Goal: Information Seeking & Learning: Learn about a topic

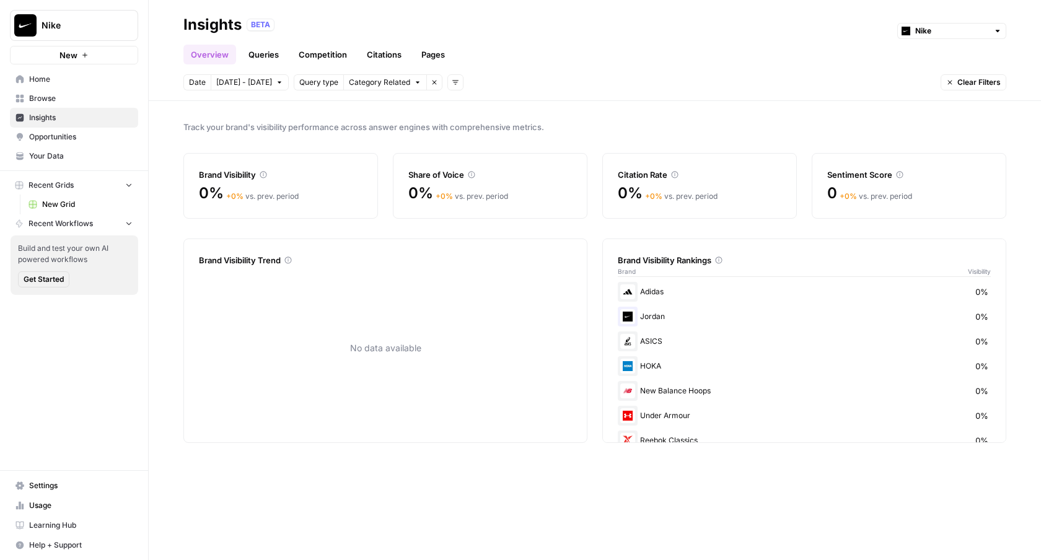
click at [615, 117] on div "Track your brand's visibility performance across answer engines with comprehens…" at bounding box center [595, 330] width 892 height 459
click at [68, 140] on span "Opportunities" at bounding box center [80, 136] width 103 height 11
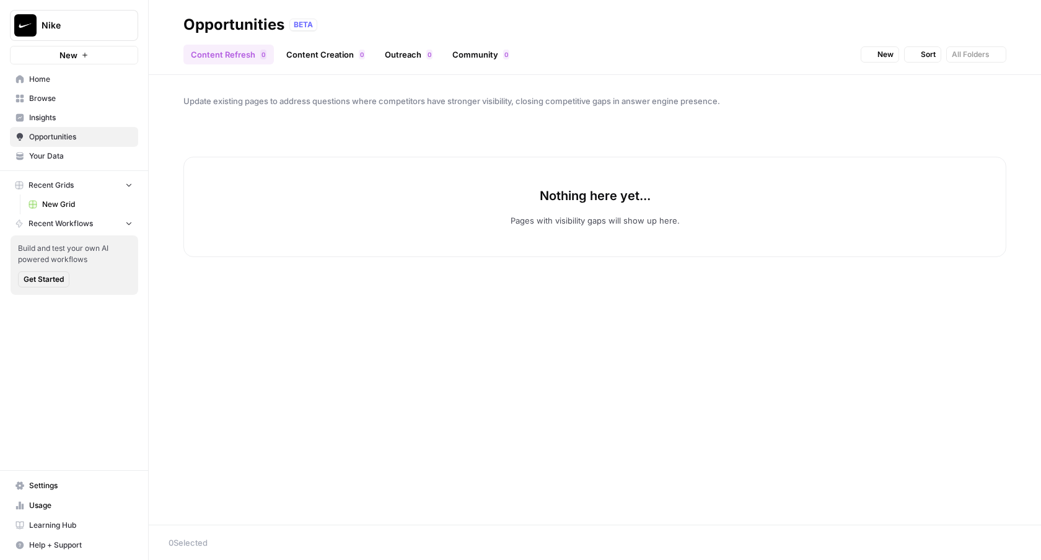
click at [75, 108] on link "Insights" at bounding box center [74, 118] width 128 height 20
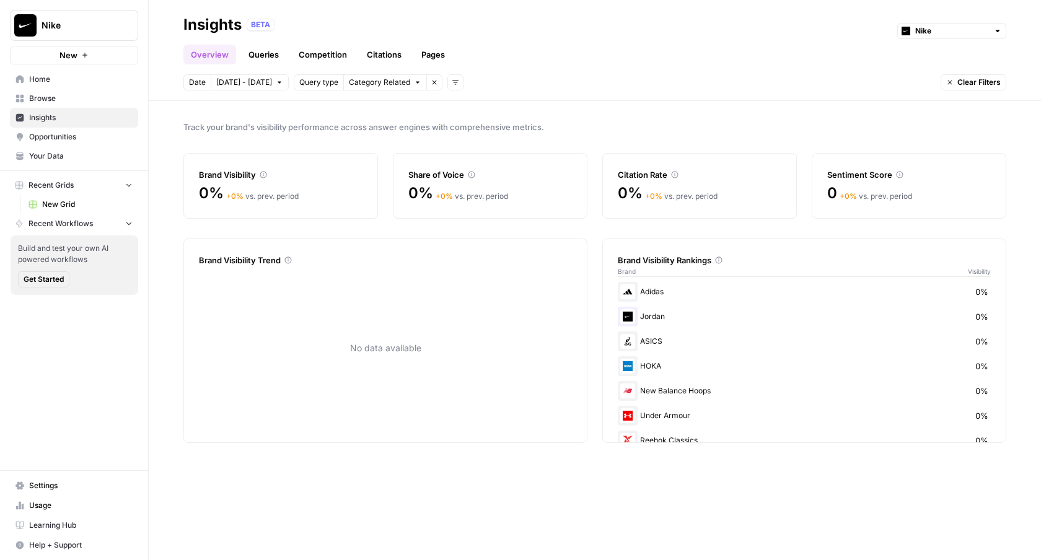
click at [261, 55] on link "Queries" at bounding box center [263, 55] width 45 height 20
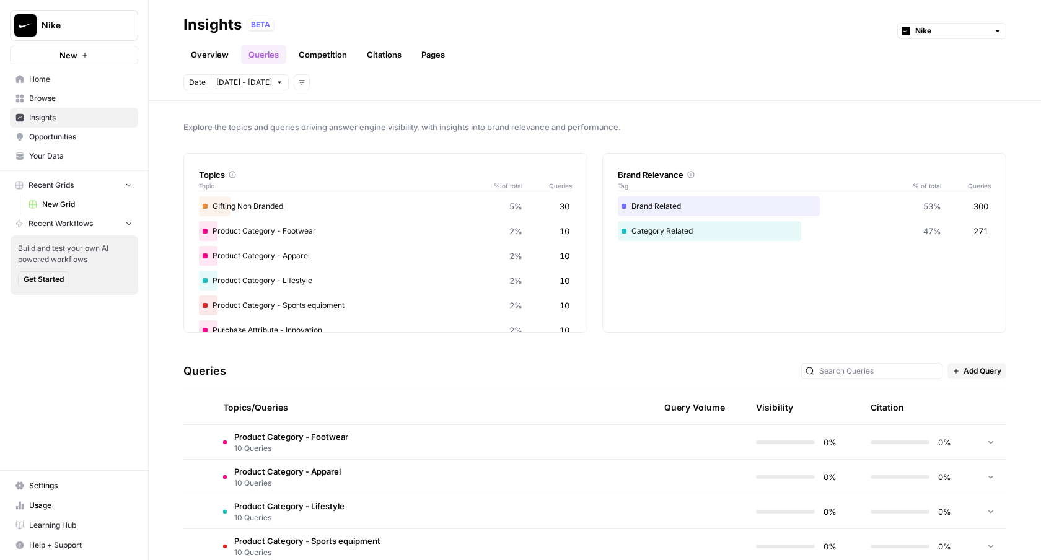
click at [306, 422] on div "Topics/Queries" at bounding box center [365, 407] width 284 height 34
click at [307, 428] on td "Product Category - Footwear 10 Queries" at bounding box center [365, 442] width 304 height 34
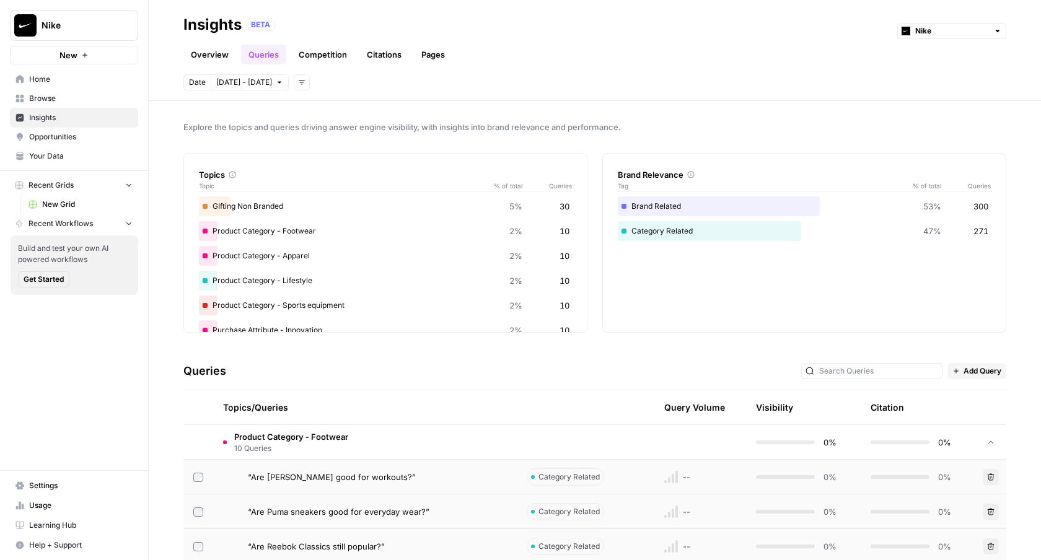
scroll to position [234, 0]
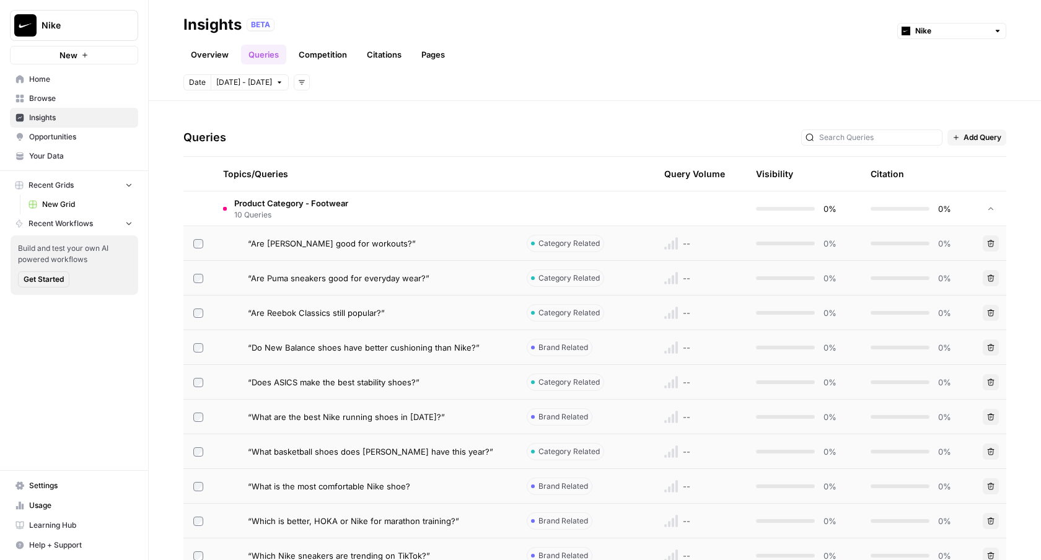
click at [317, 203] on span "Product Category - Footwear" at bounding box center [291, 203] width 114 height 12
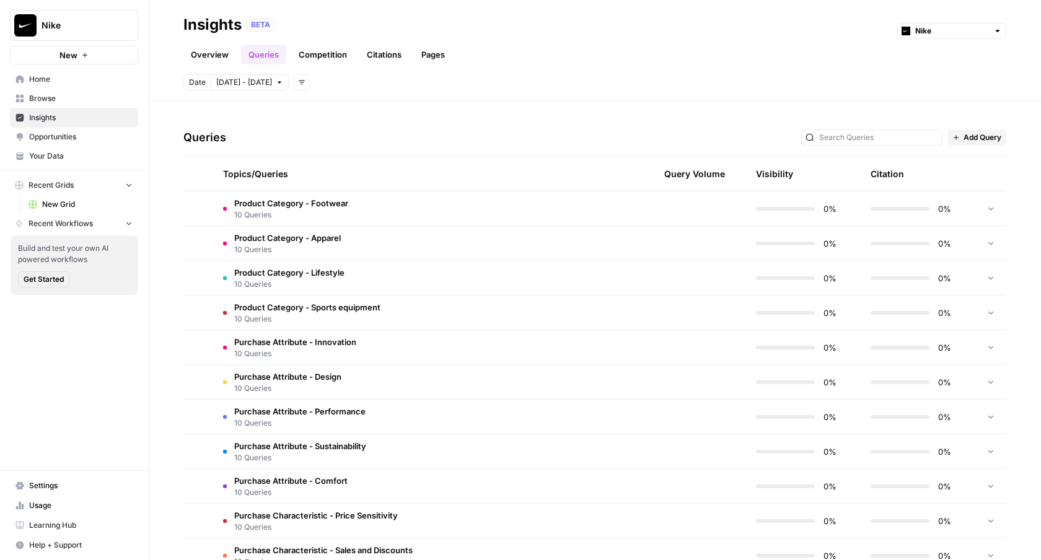
click at [308, 331] on td "Purchase Attribute - Innovation 10 Queries" at bounding box center [365, 347] width 304 height 34
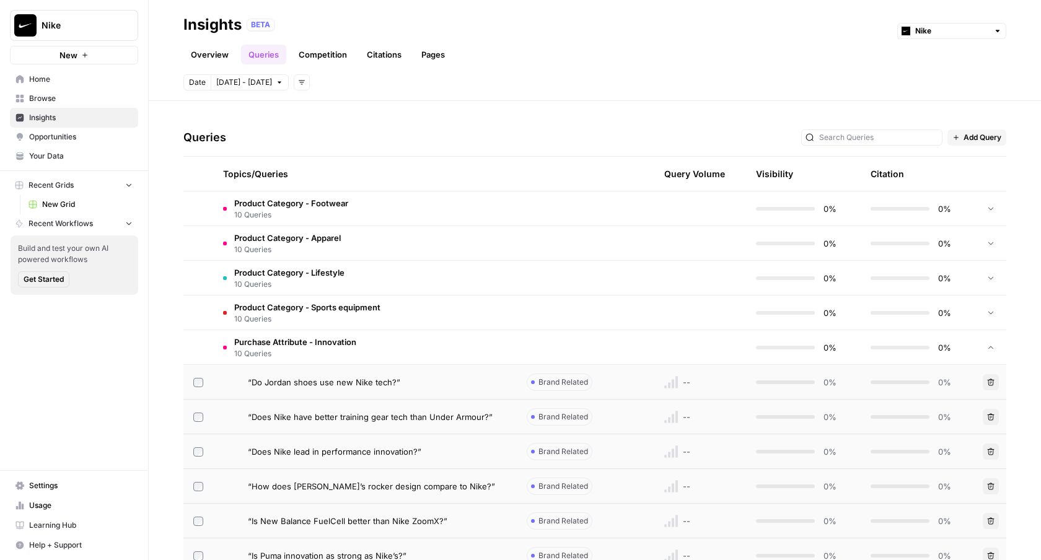
click at [308, 331] on td "Purchase Attribute - Innovation 10 Queries" at bounding box center [365, 347] width 304 height 34
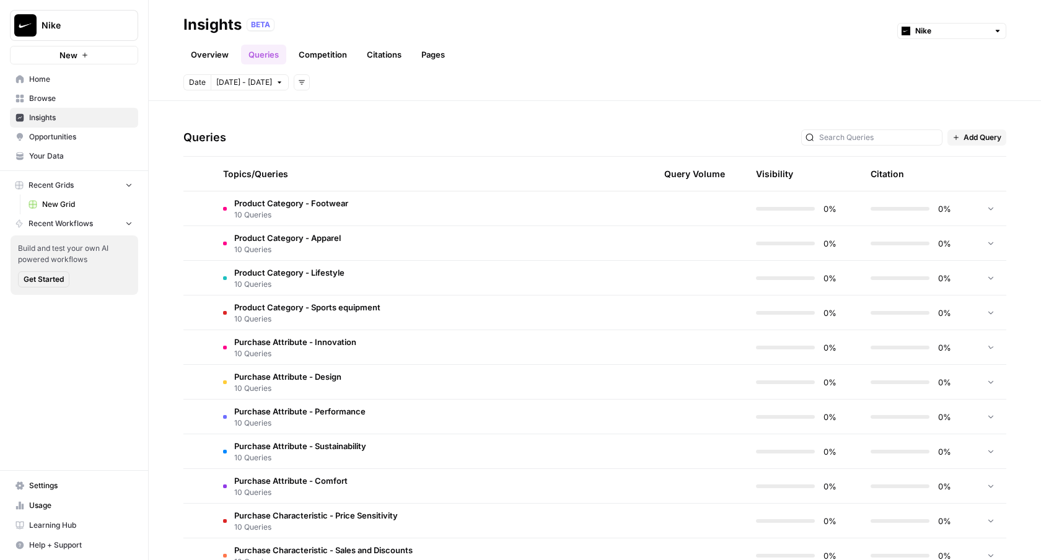
scroll to position [545, 0]
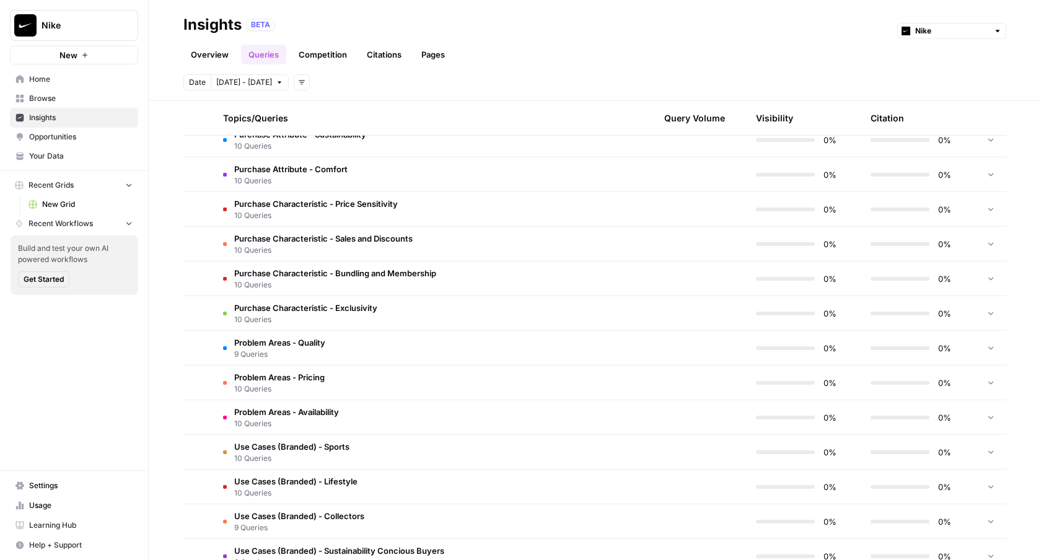
click at [308, 331] on td "Problem Areas - Quality 9 Queries" at bounding box center [365, 348] width 304 height 34
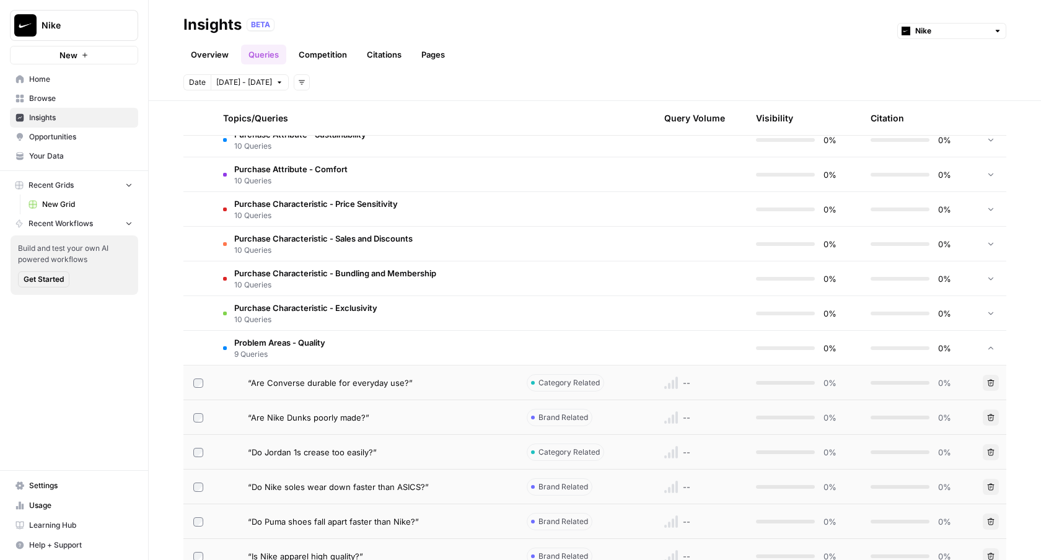
click at [315, 307] on span "Purchase Characteristic - Exclusivity" at bounding box center [305, 308] width 143 height 12
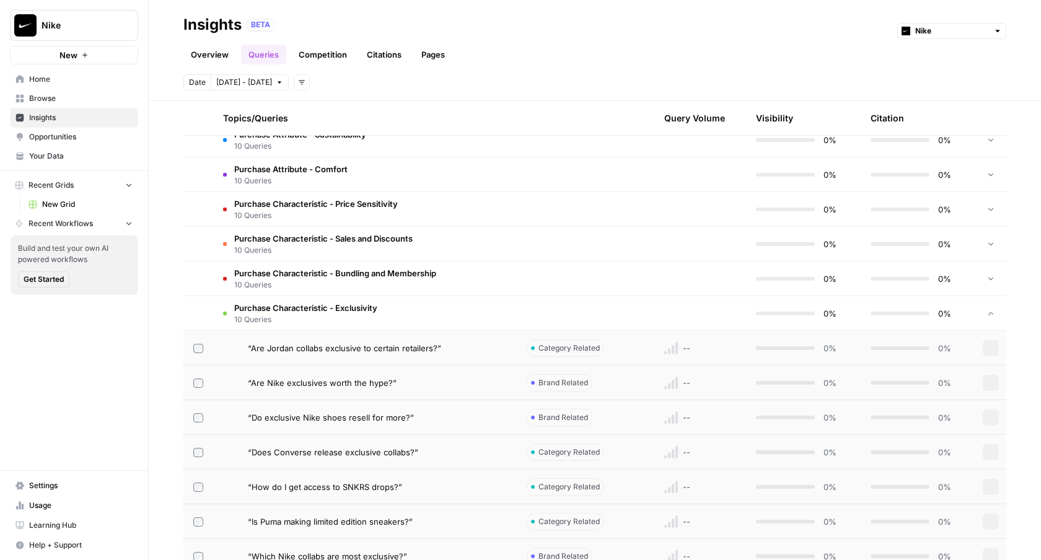
click at [323, 272] on span "Purchase Characteristic - Bundling and Membership" at bounding box center [335, 273] width 202 height 12
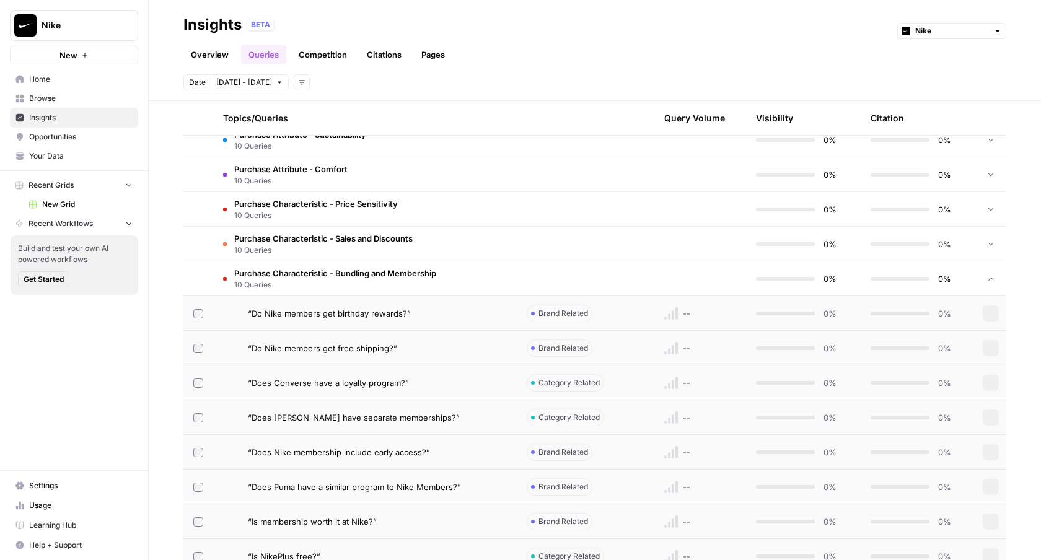
click at [327, 247] on span "10 Queries" at bounding box center [323, 250] width 178 height 11
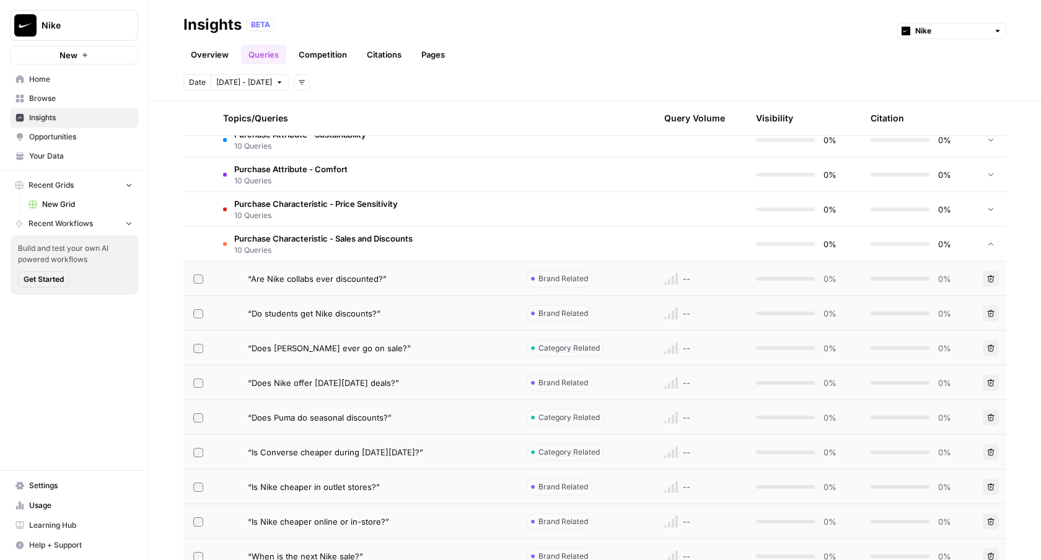
click at [562, 279] on span "Brand Related" at bounding box center [563, 278] width 50 height 11
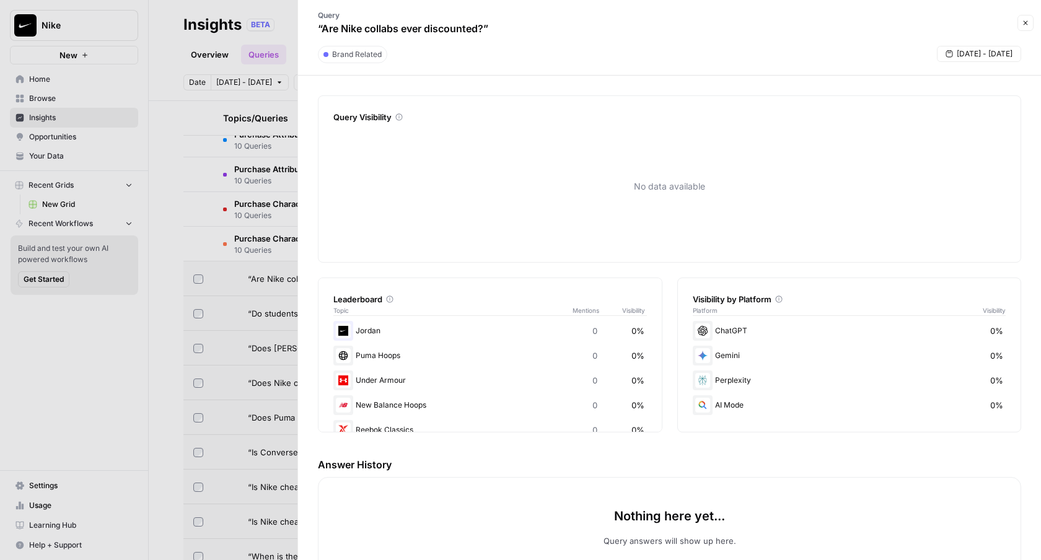
click at [1022, 14] on div "Query “Are Nike collabs ever discounted?” Close" at bounding box center [669, 23] width 728 height 36
click at [1022, 16] on button "Close" at bounding box center [1025, 23] width 16 height 16
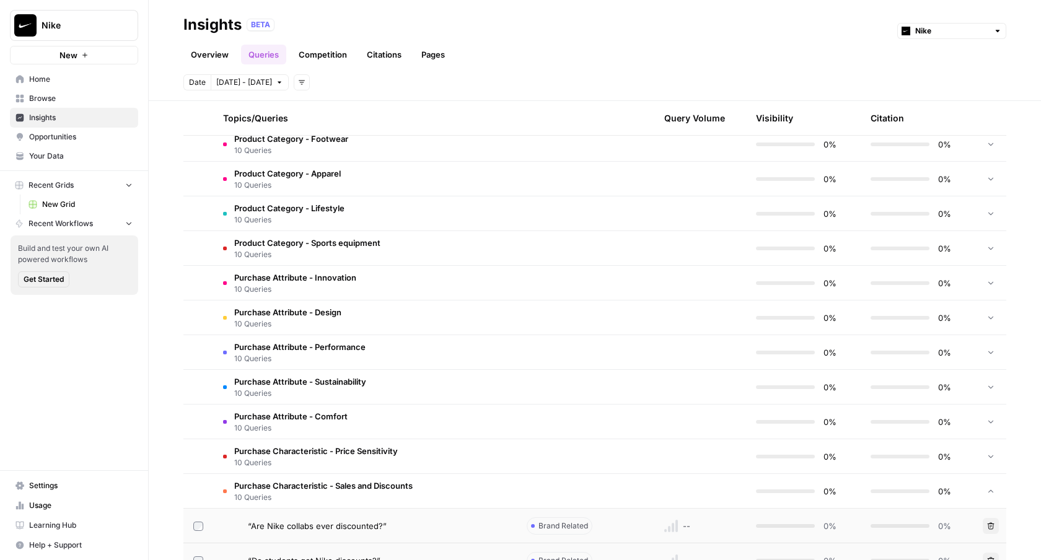
scroll to position [413, 0]
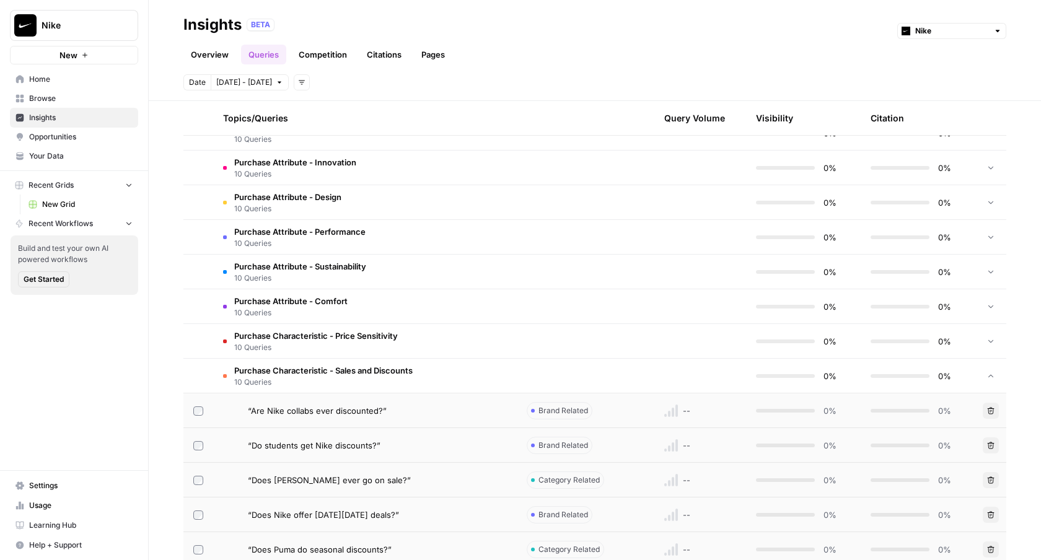
click at [320, 364] on span "Purchase Characteristic - Sales and Discounts" at bounding box center [323, 370] width 178 height 12
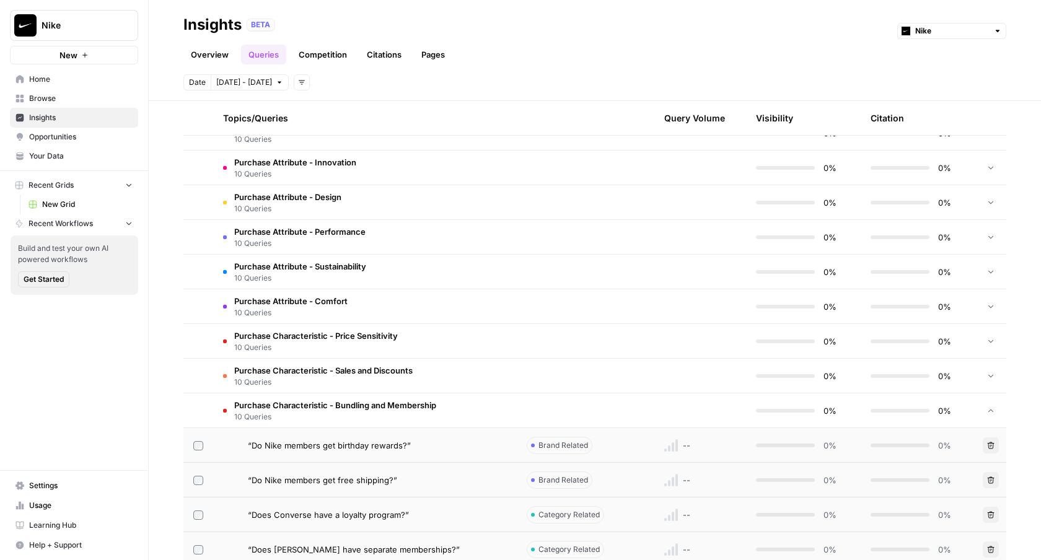
click at [385, 414] on span "10 Queries" at bounding box center [335, 416] width 202 height 11
click at [444, 439] on td "Purchase Characteristic - Exclusivity 10 Queries" at bounding box center [365, 445] width 304 height 34
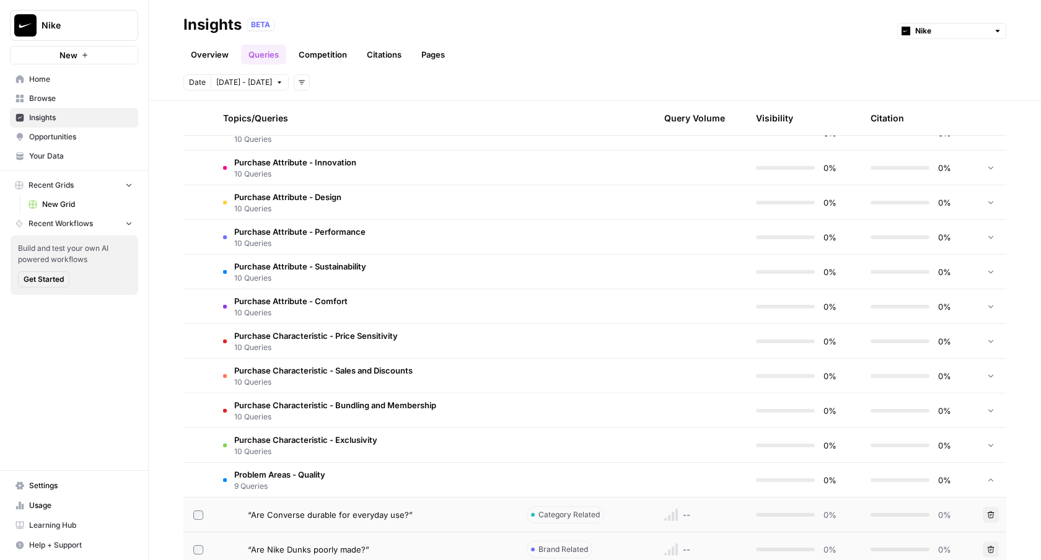
click at [442, 465] on td "Problem Areas - Quality 9 Queries" at bounding box center [365, 480] width 304 height 34
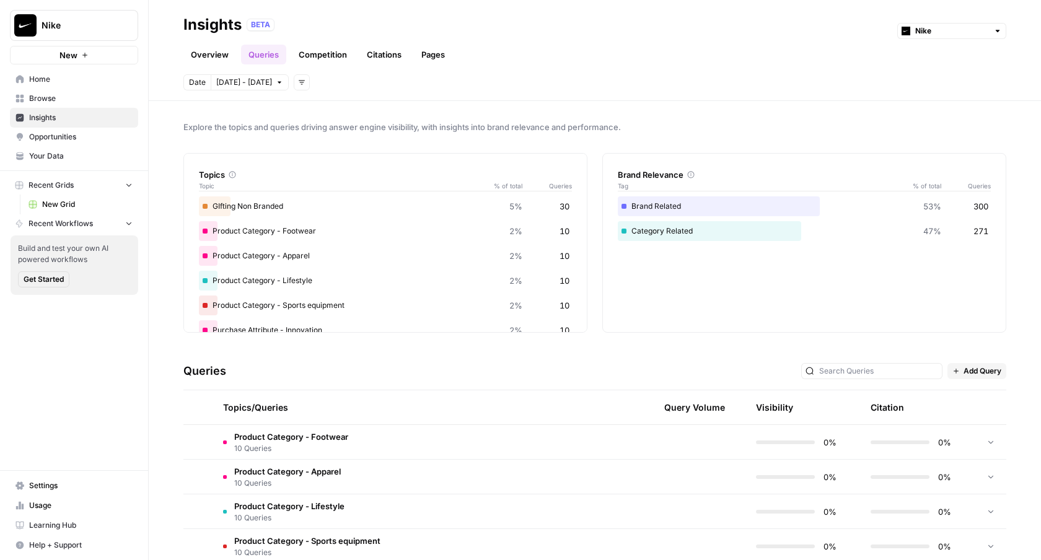
scroll to position [0, 0]
click at [64, 139] on span "Opportunities" at bounding box center [80, 136] width 103 height 11
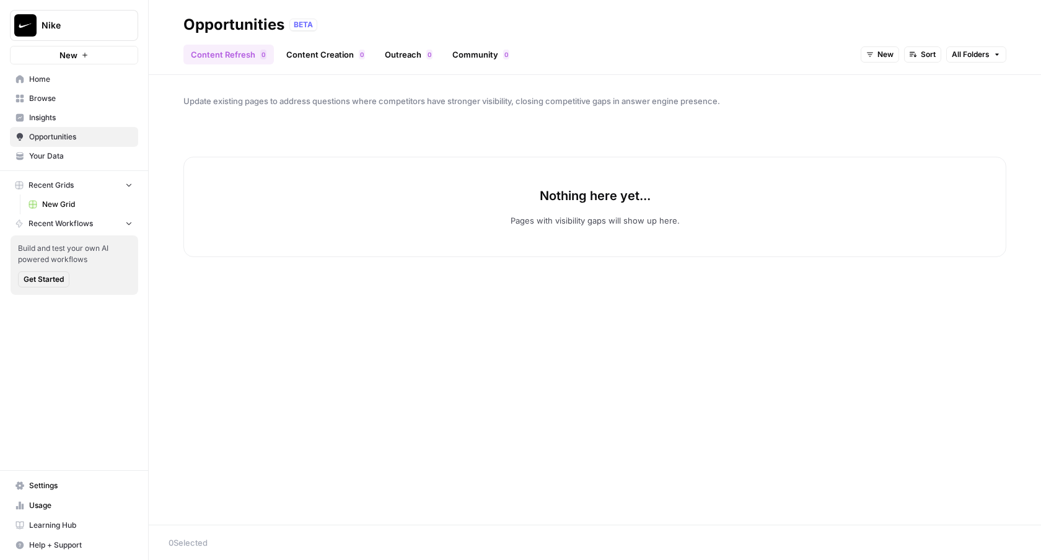
click at [566, 418] on div "Update existing pages to address questions where competitors have stronger visi…" at bounding box center [595, 300] width 892 height 450
